Goal: Task Accomplishment & Management: Use online tool/utility

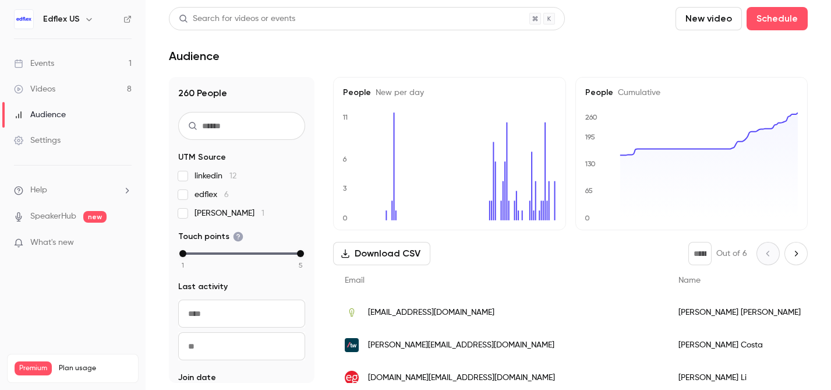
click at [64, 63] on link "Events 1" at bounding box center [73, 64] width 146 height 26
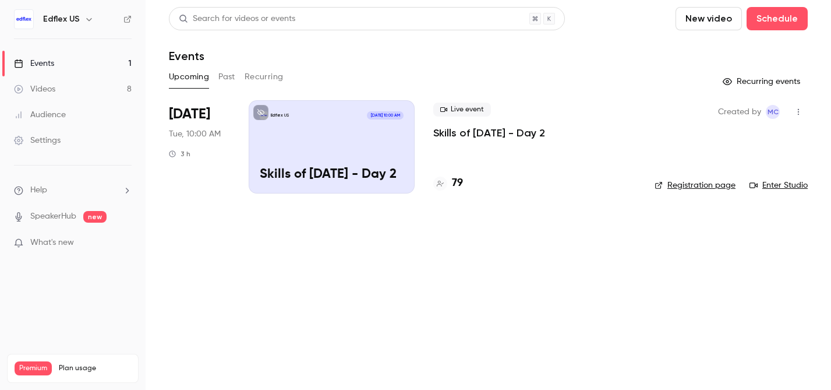
click at [470, 134] on p "Skills of [DATE] - Day 2" at bounding box center [489, 133] width 112 height 14
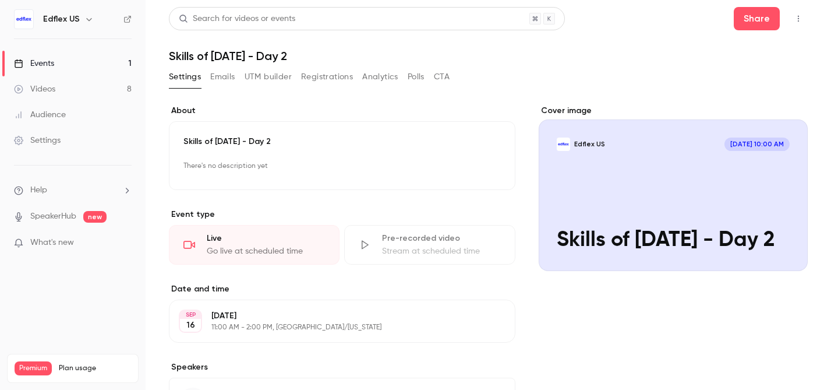
scroll to position [1, 0]
click at [578, 185] on div "Cover image" at bounding box center [673, 187] width 269 height 166
click at [0, 0] on input "Edflex US [DATE] 10:00 AM Skills of [DATE] - Day 2" at bounding box center [0, 0] width 0 height 0
click at [443, 73] on button "CTA" at bounding box center [442, 76] width 16 height 19
click at [797, 19] on icon "button" at bounding box center [798, 19] width 9 height 8
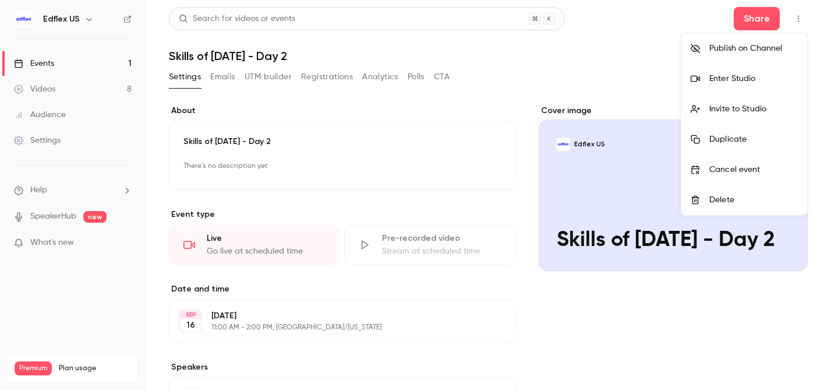
click at [722, 75] on div "Enter Studio" at bounding box center [754, 79] width 89 height 12
